Goal: Find specific page/section: Find specific page/section

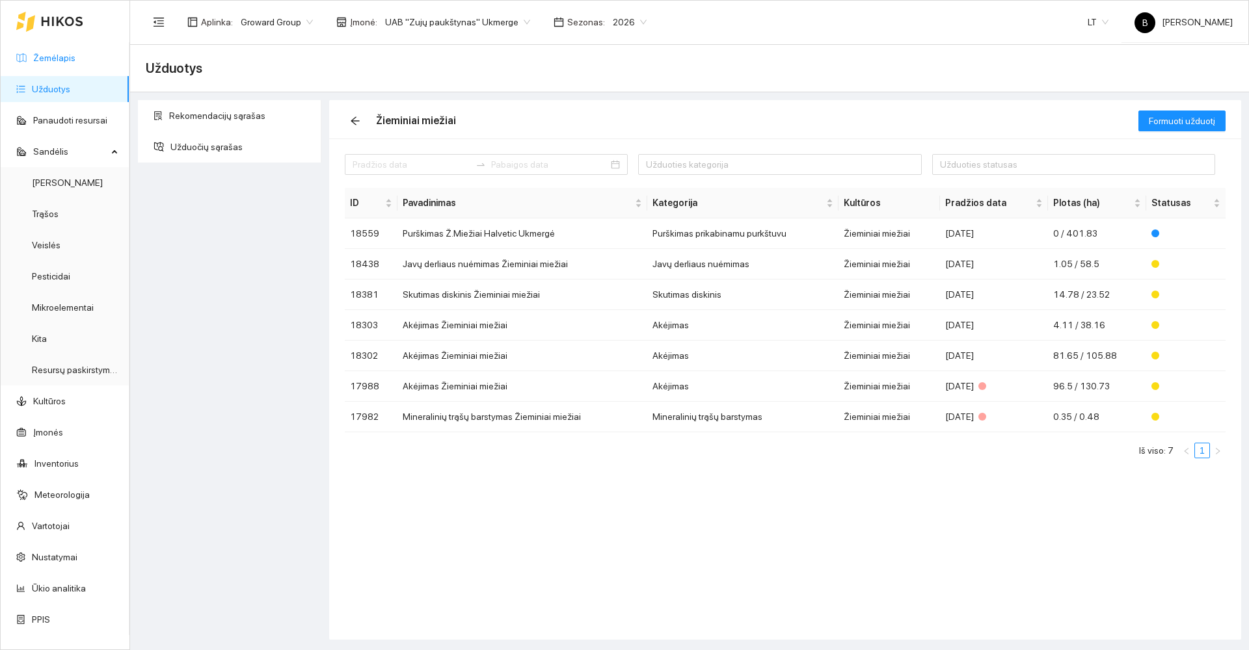
click at [48, 62] on link "Žemėlapis" at bounding box center [54, 58] width 42 height 10
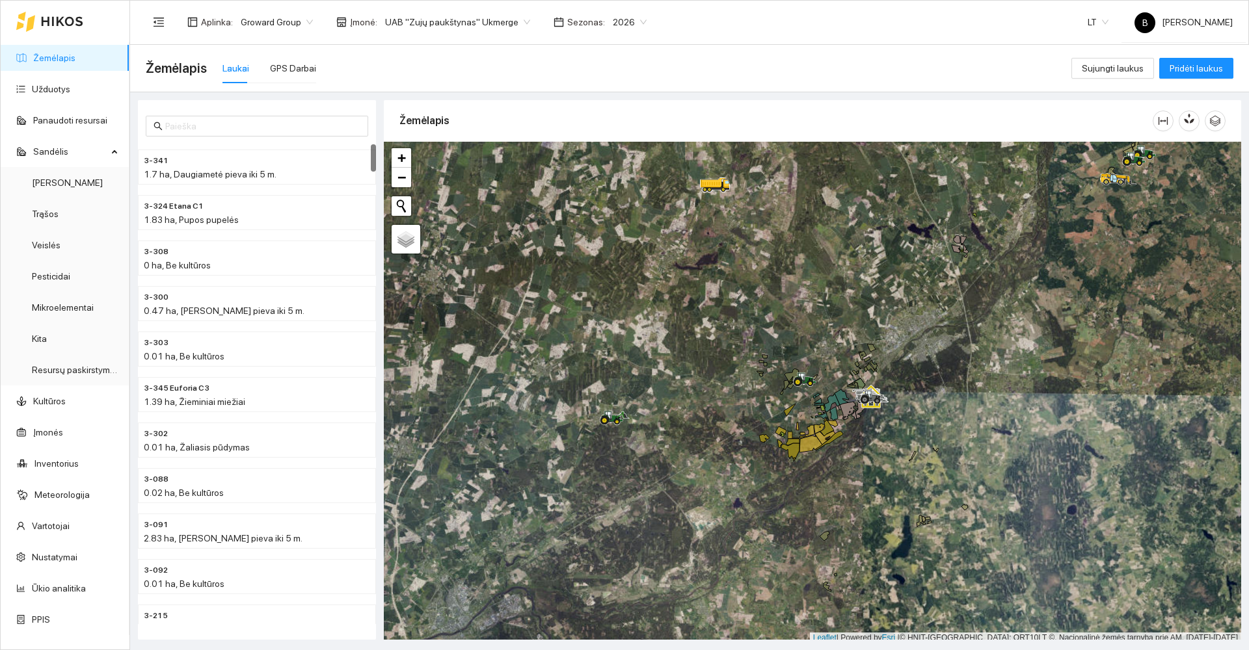
scroll to position [4, 0]
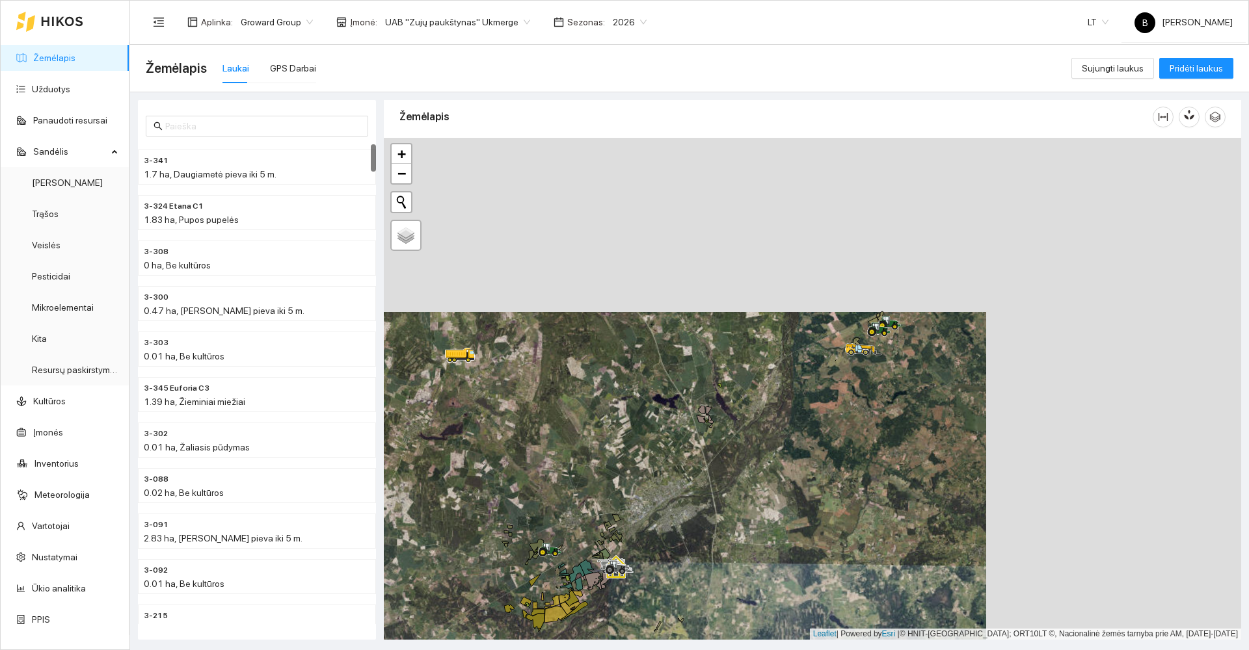
drag, startPoint x: 913, startPoint y: 324, endPoint x: 631, endPoint y: 488, distance: 325.8
click at [626, 505] on div at bounding box center [812, 389] width 857 height 502
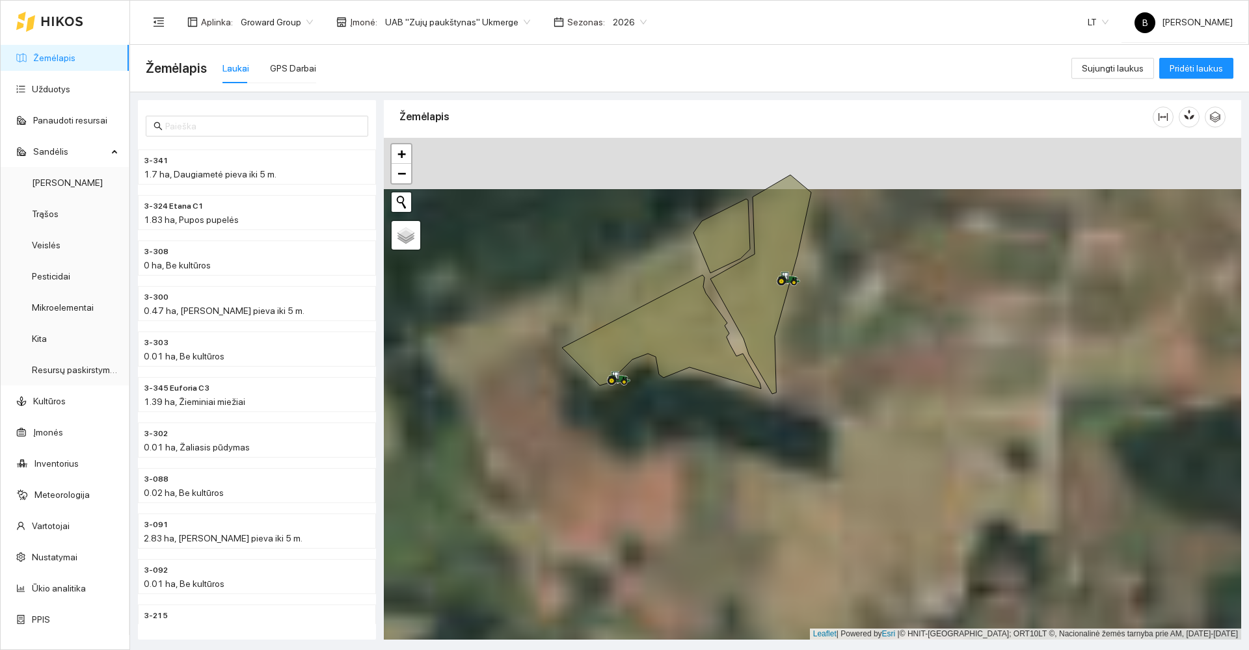
drag, startPoint x: 639, startPoint y: 356, endPoint x: 812, endPoint y: 391, distance: 175.9
click at [812, 391] on div at bounding box center [812, 389] width 857 height 502
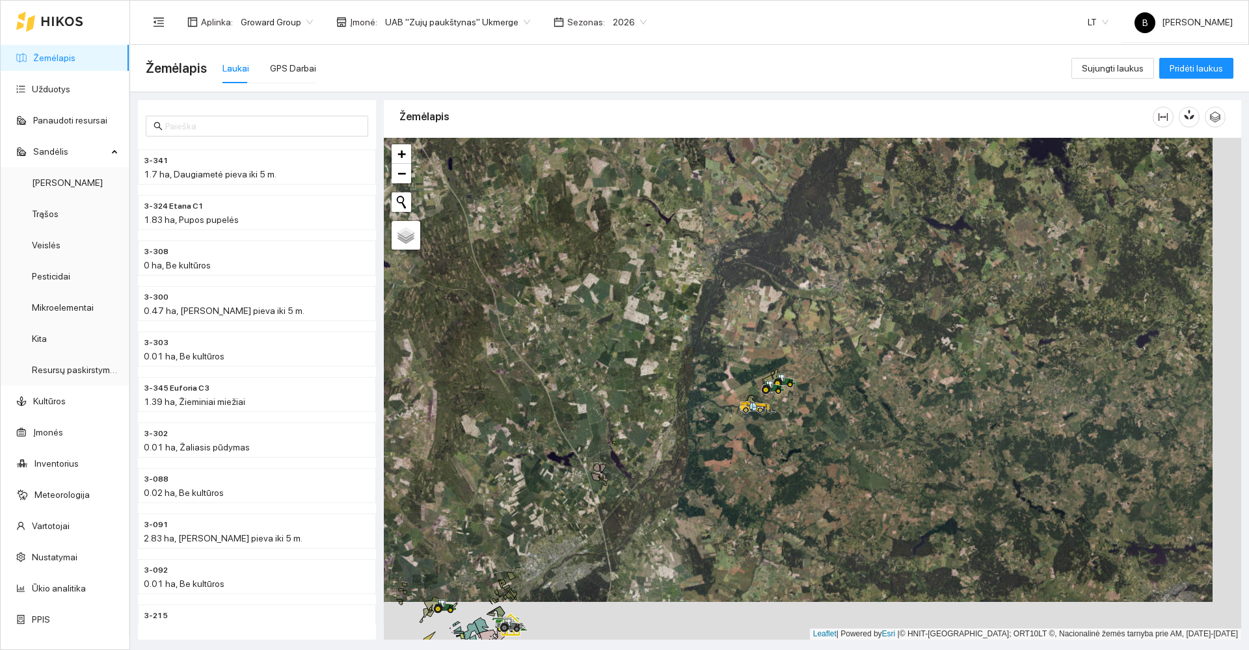
drag, startPoint x: 748, startPoint y: 493, endPoint x: 702, endPoint y: 374, distance: 127.4
click at [704, 375] on div at bounding box center [812, 389] width 857 height 502
